Goal: Task Accomplishment & Management: Manage account settings

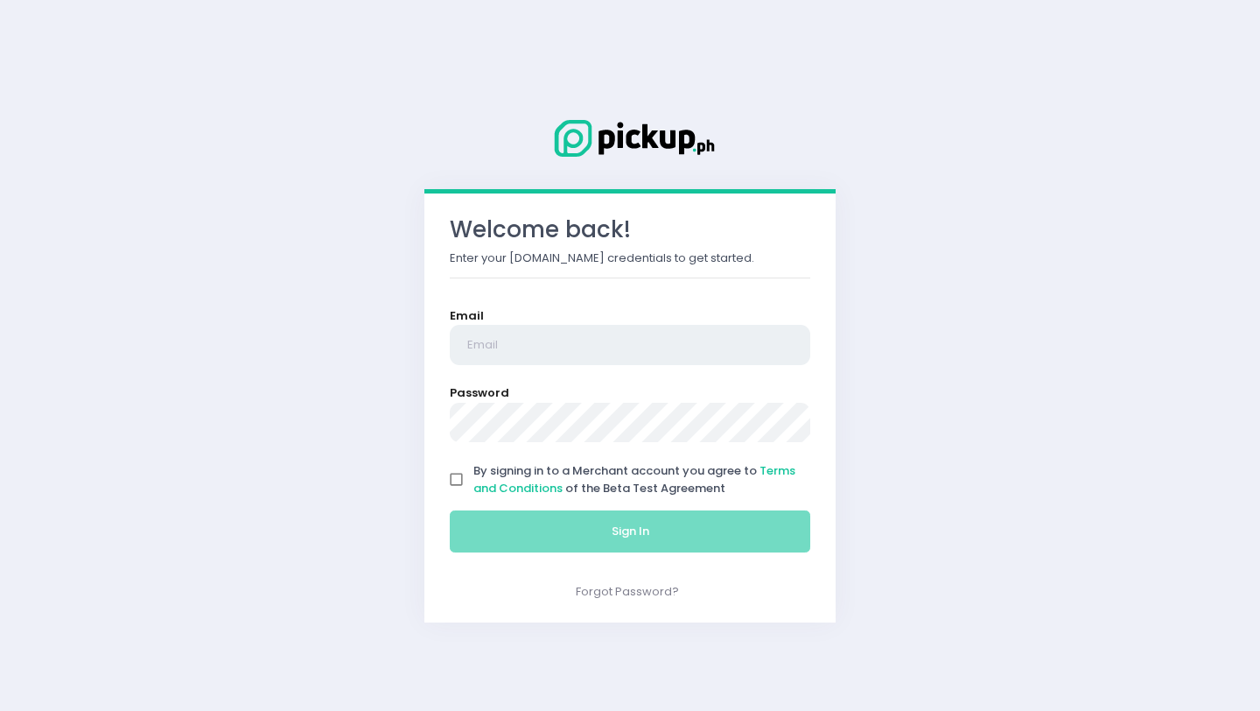
type input "[PERSON_NAME][EMAIL_ADDRESS][DOMAIN_NAME]"
click at [459, 473] on input "By signing in to a Merchant account you agree to Terms and Conditions of the Be…" at bounding box center [456, 479] width 33 height 33
checkbox input "true"
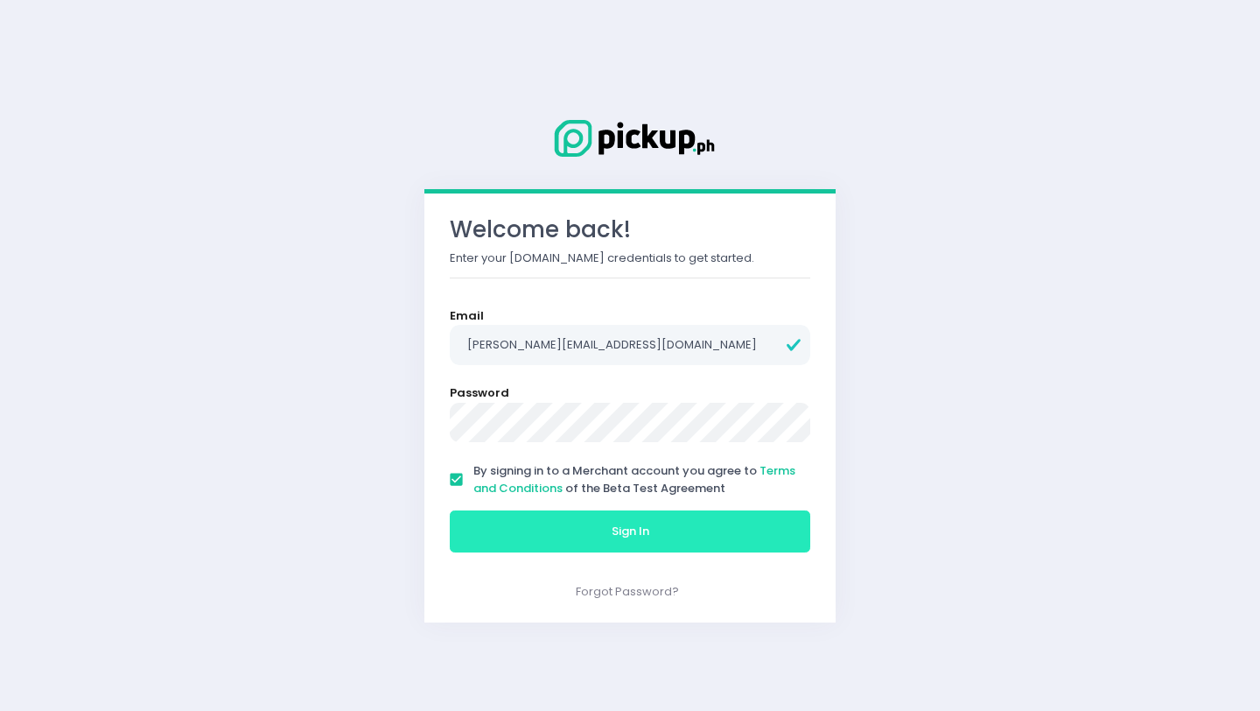
click at [555, 536] on button "Sign In" at bounding box center [630, 531] width 361 height 42
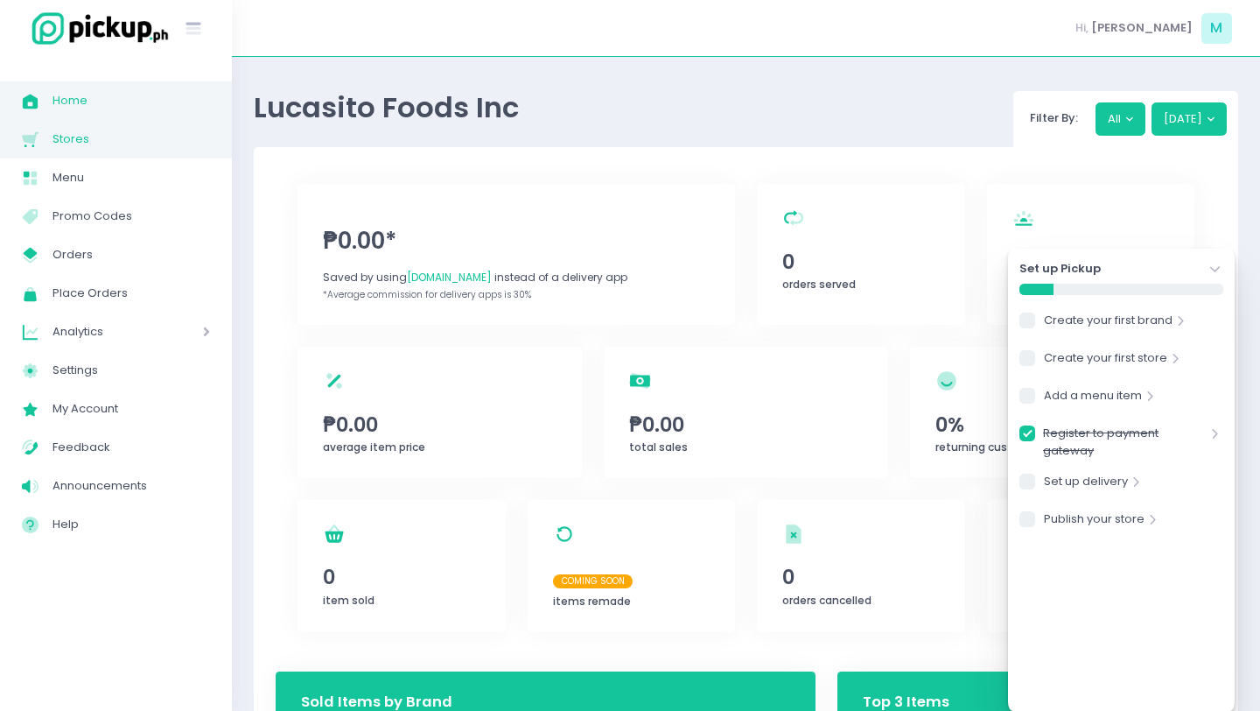
click at [95, 138] on span "Stores" at bounding box center [132, 139] width 158 height 23
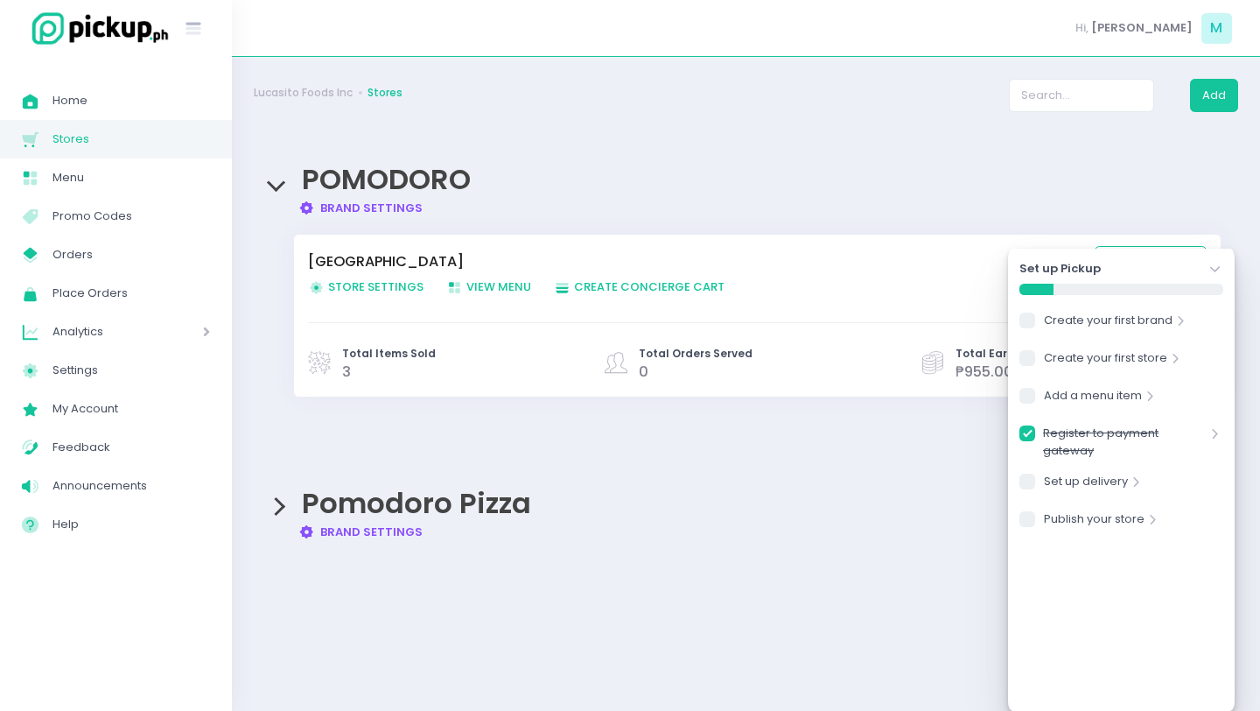
click at [409, 284] on span "Store Settings Created with Sketch. Store Settings" at bounding box center [366, 286] width 116 height 17
checkbox input "true"
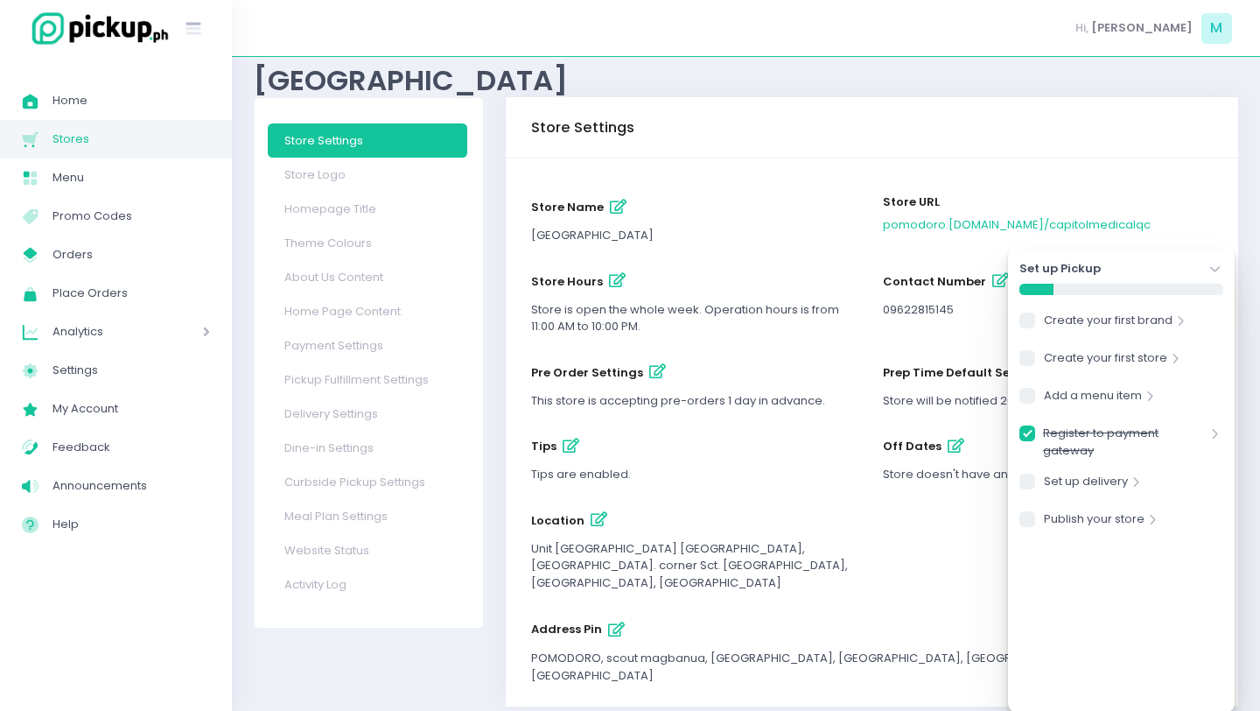
scroll to position [48, 0]
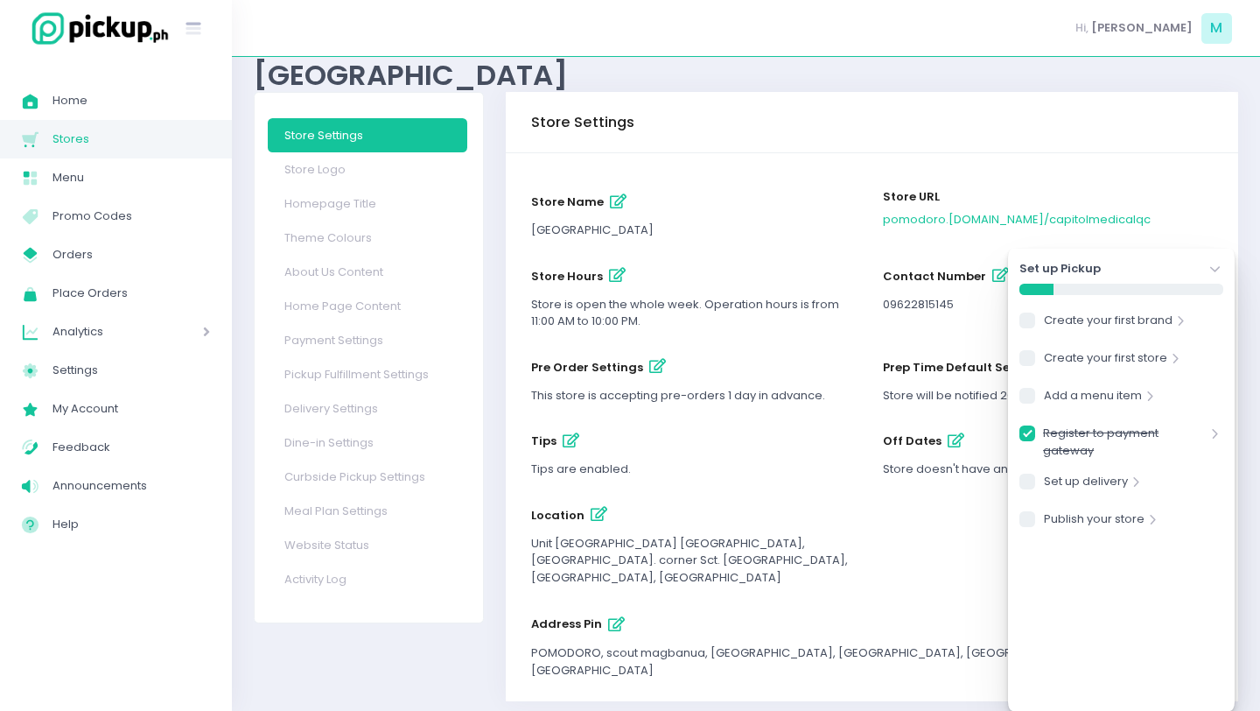
click at [1212, 271] on icon "Stockholm-icons / Navigation / Angle-down Created with Sketch." at bounding box center [1216, 270] width 18 height 18
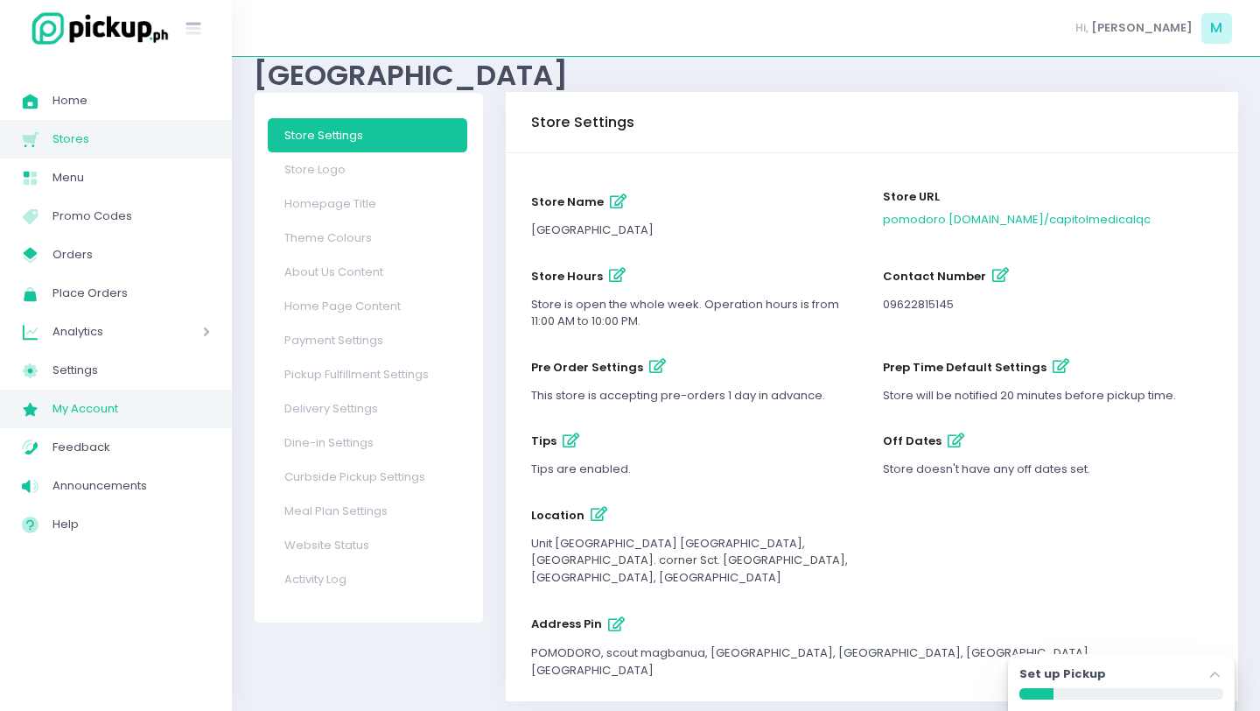
click at [108, 399] on span "My Account" at bounding box center [132, 408] width 158 height 23
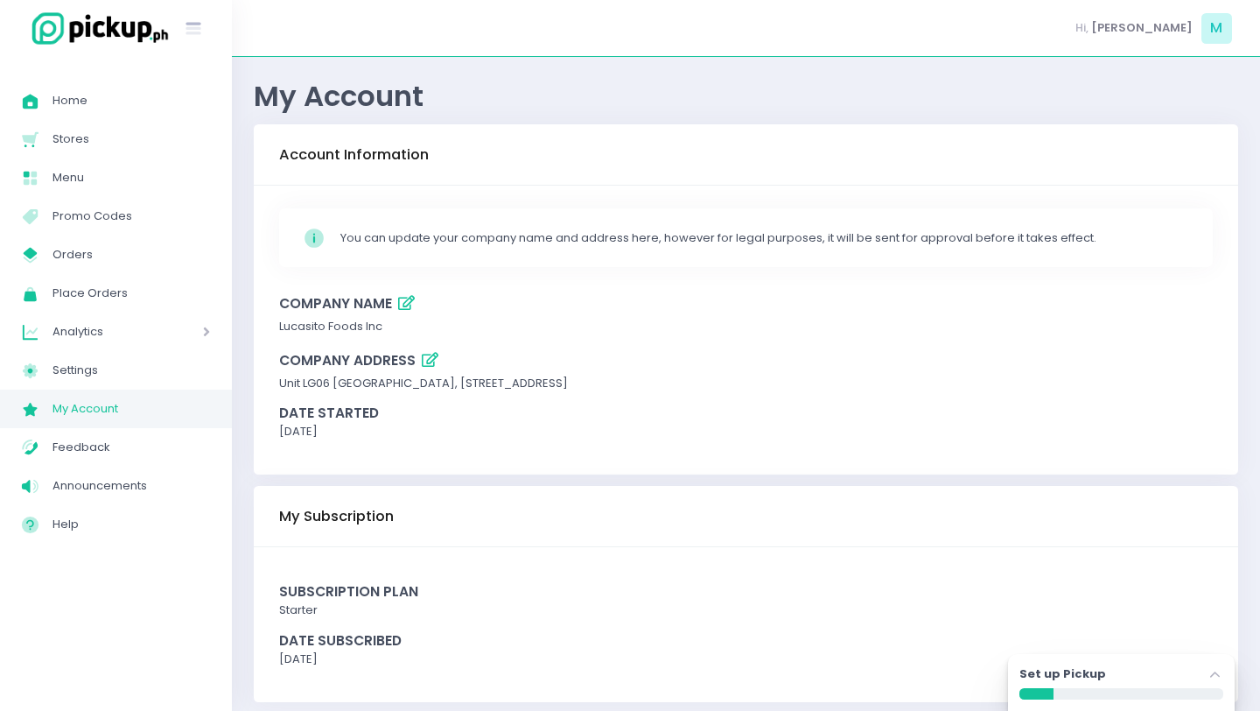
scroll to position [25, 0]
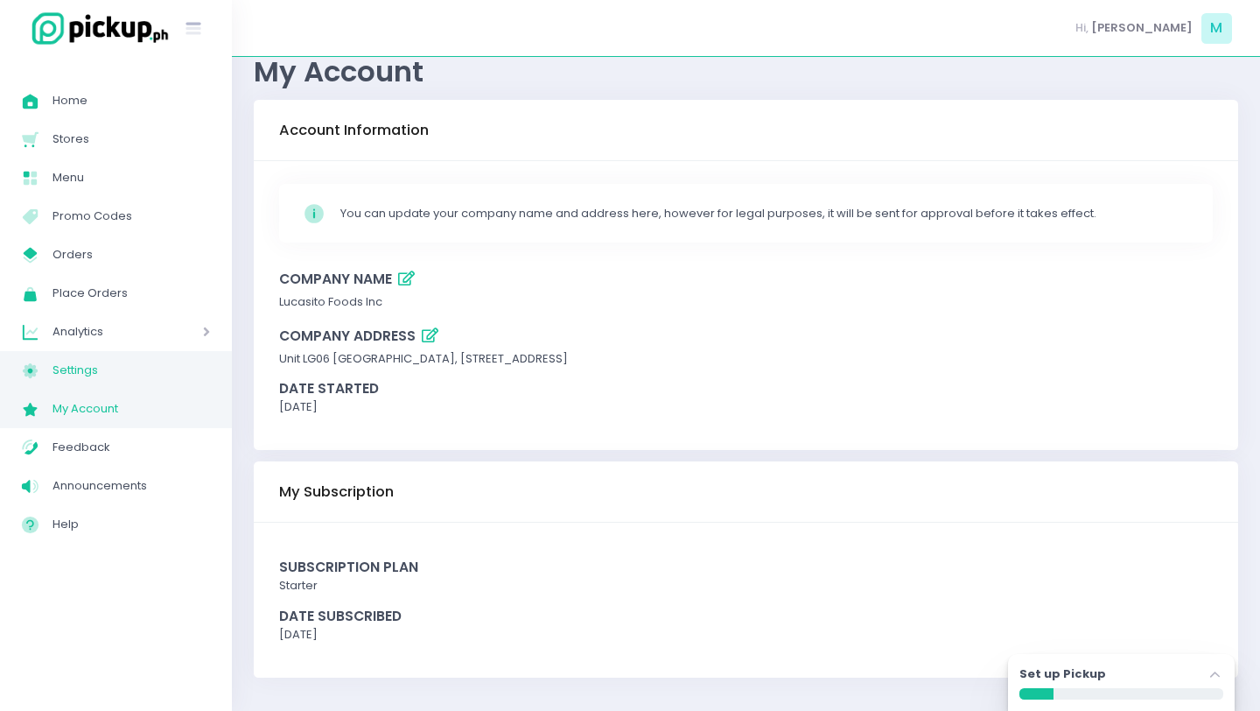
click at [88, 381] on span "Settings" at bounding box center [132, 370] width 158 height 23
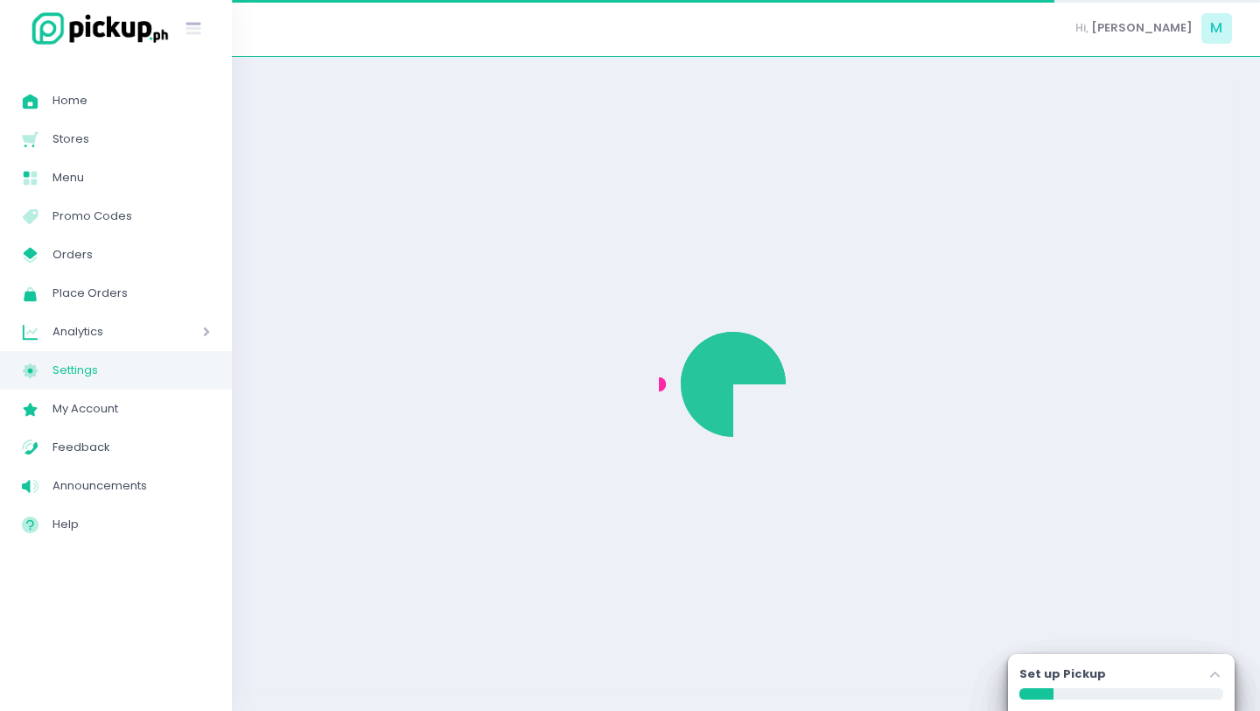
select select "active"
